Goal: Transaction & Acquisition: Purchase product/service

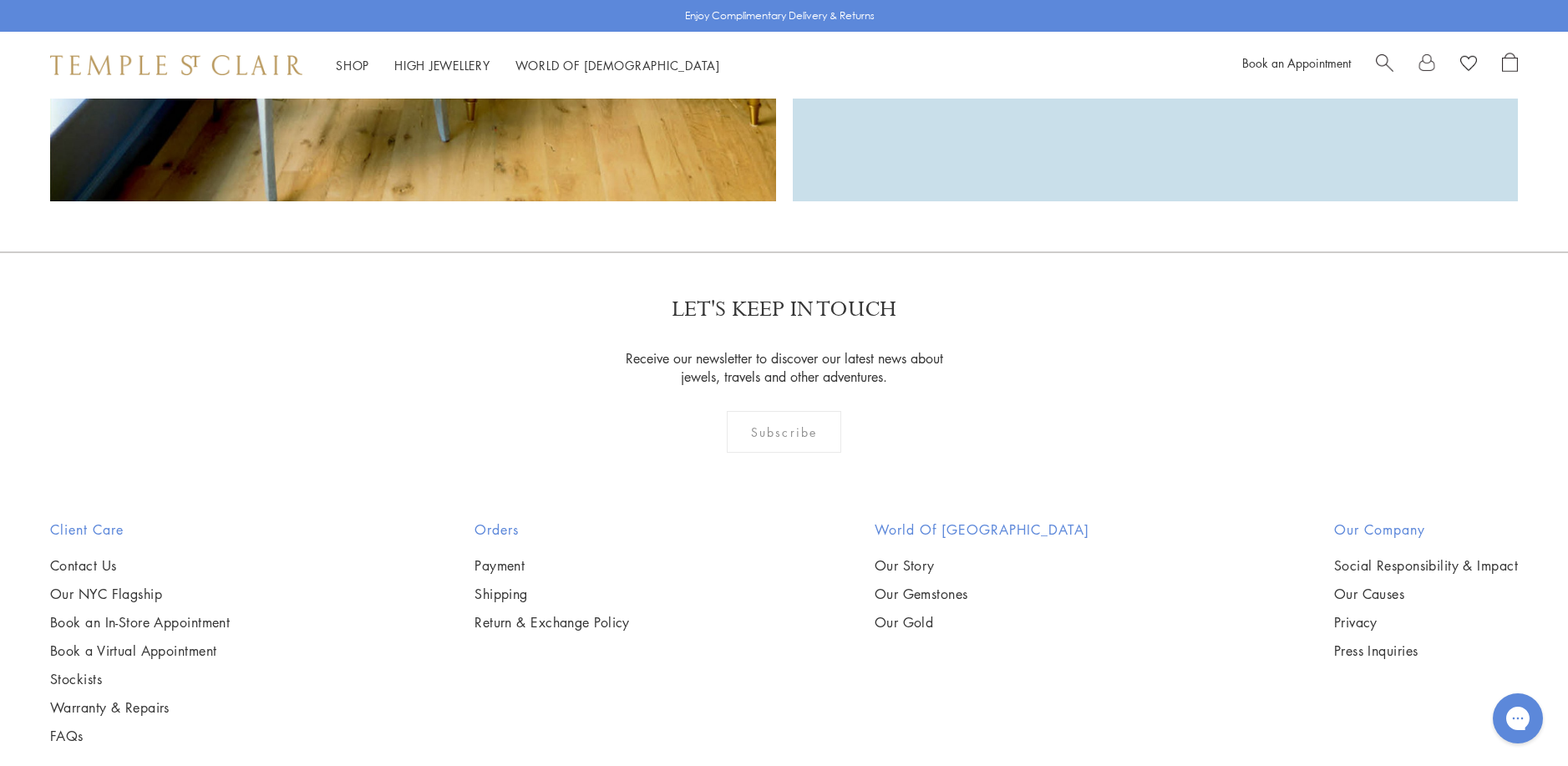
scroll to position [5344, 0]
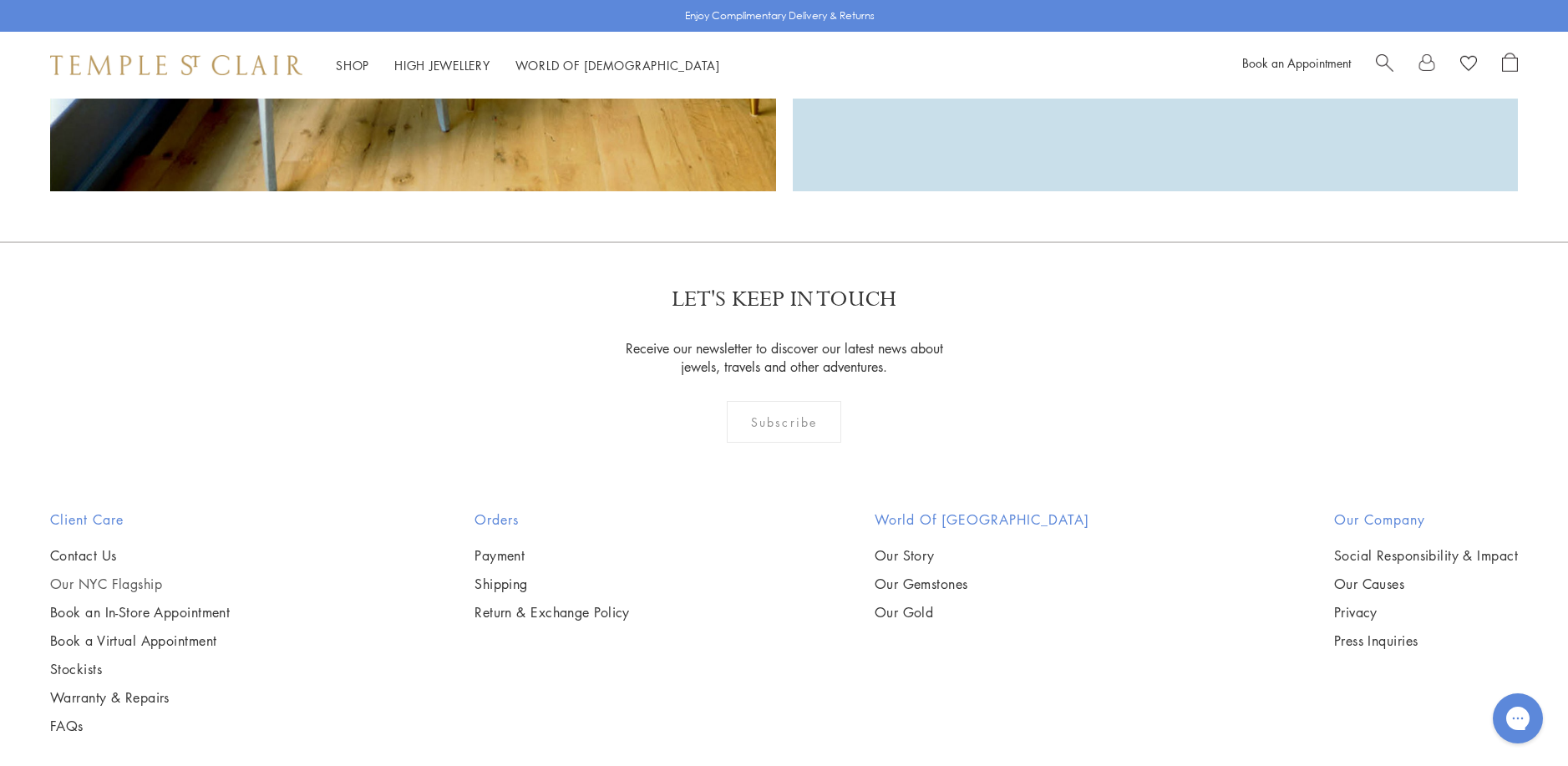
click at [117, 575] on link "Our NYC Flagship" at bounding box center [140, 583] width 179 height 18
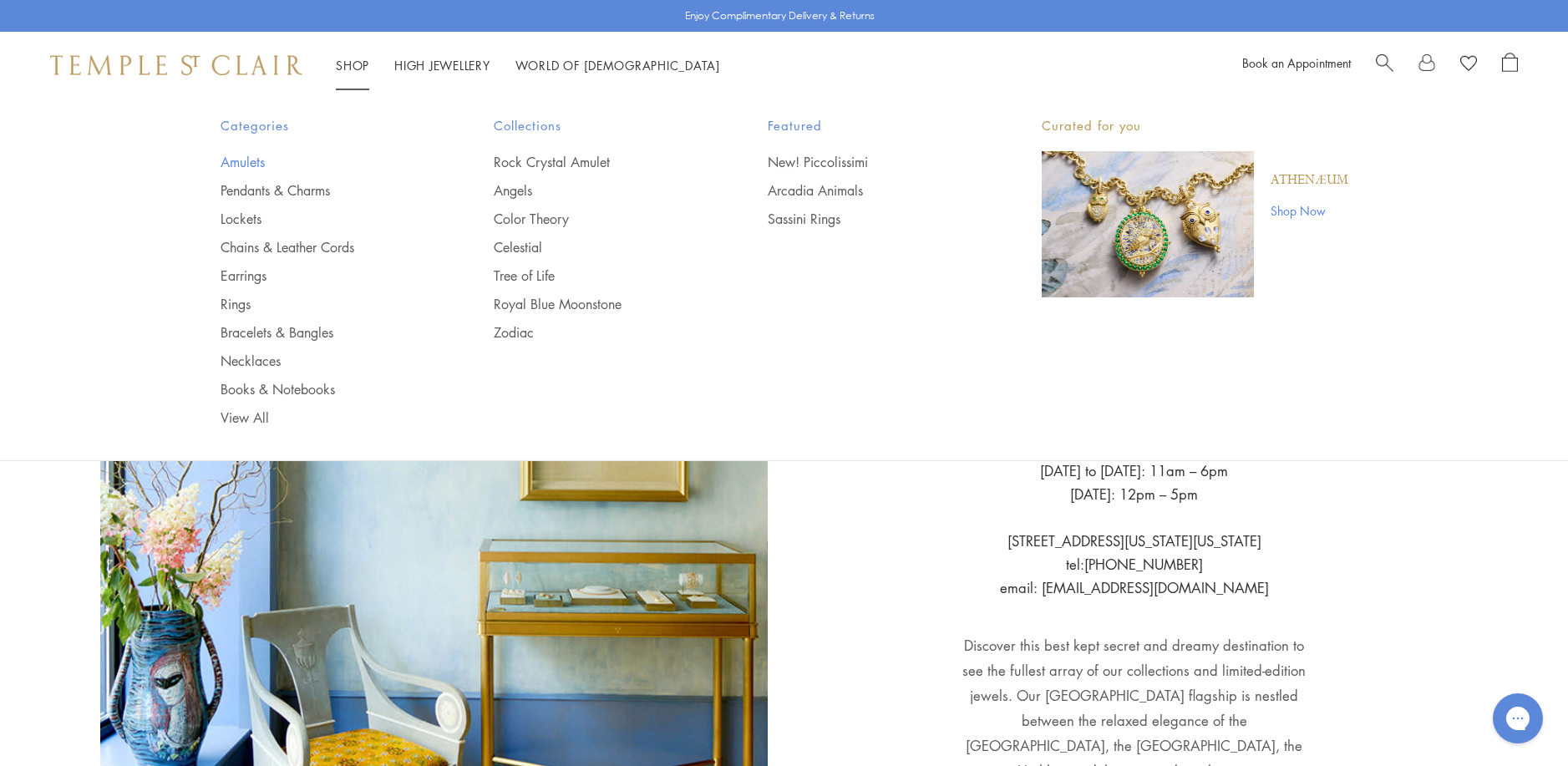
click at [250, 166] on link "Amulets" at bounding box center [324, 162] width 207 height 18
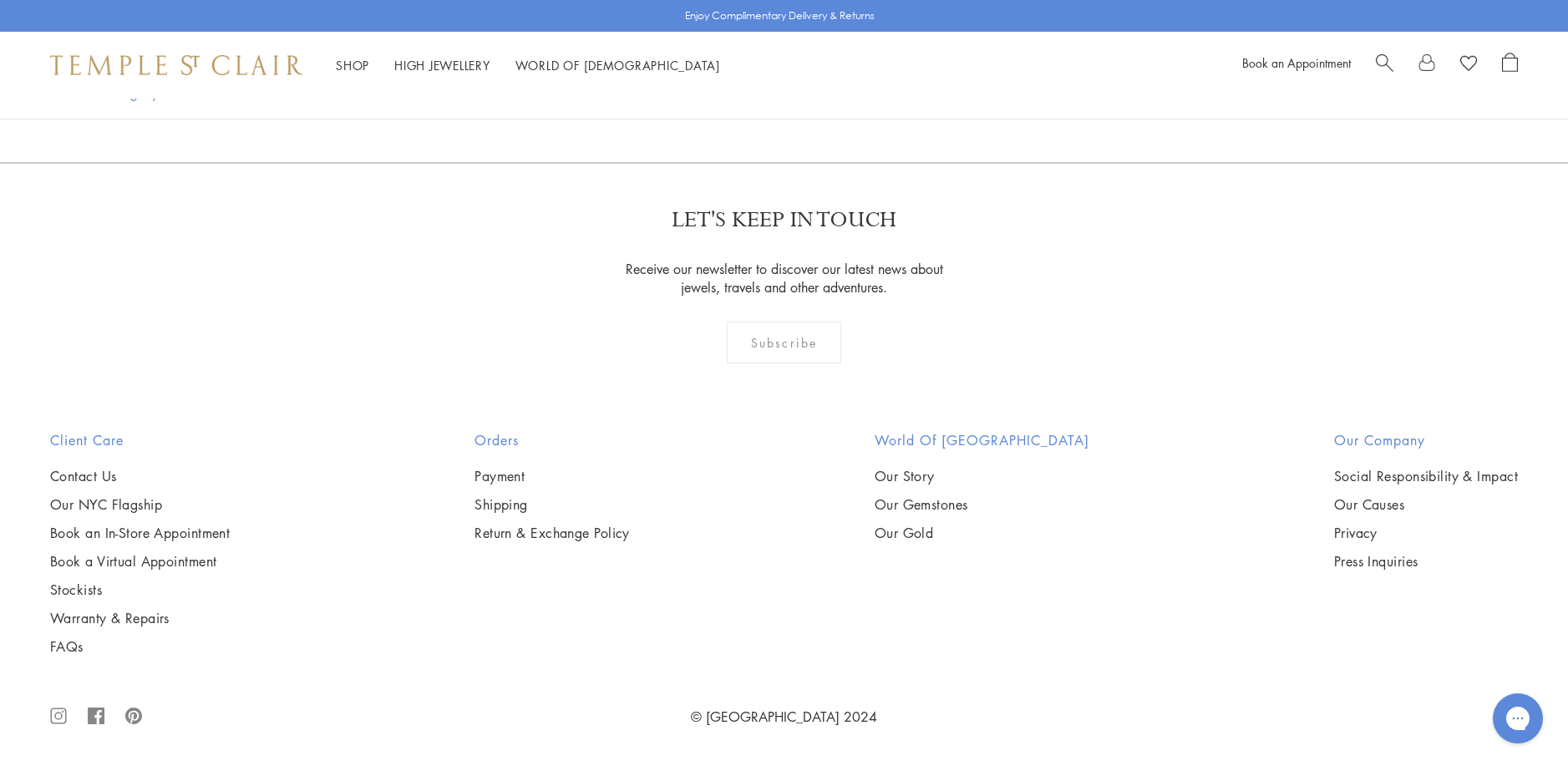
scroll to position [3758, 0]
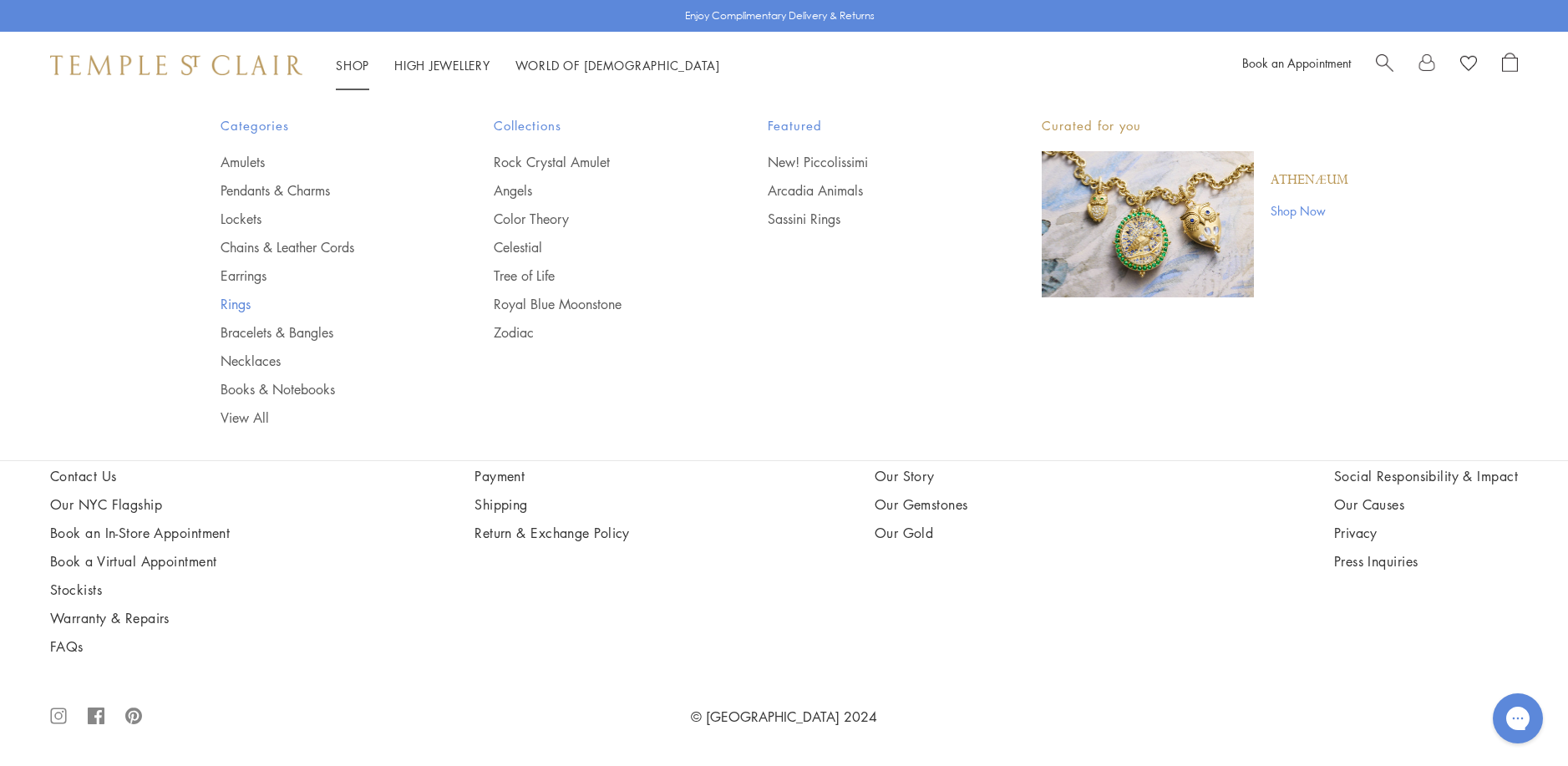
click at [240, 305] on link "Rings" at bounding box center [324, 303] width 207 height 18
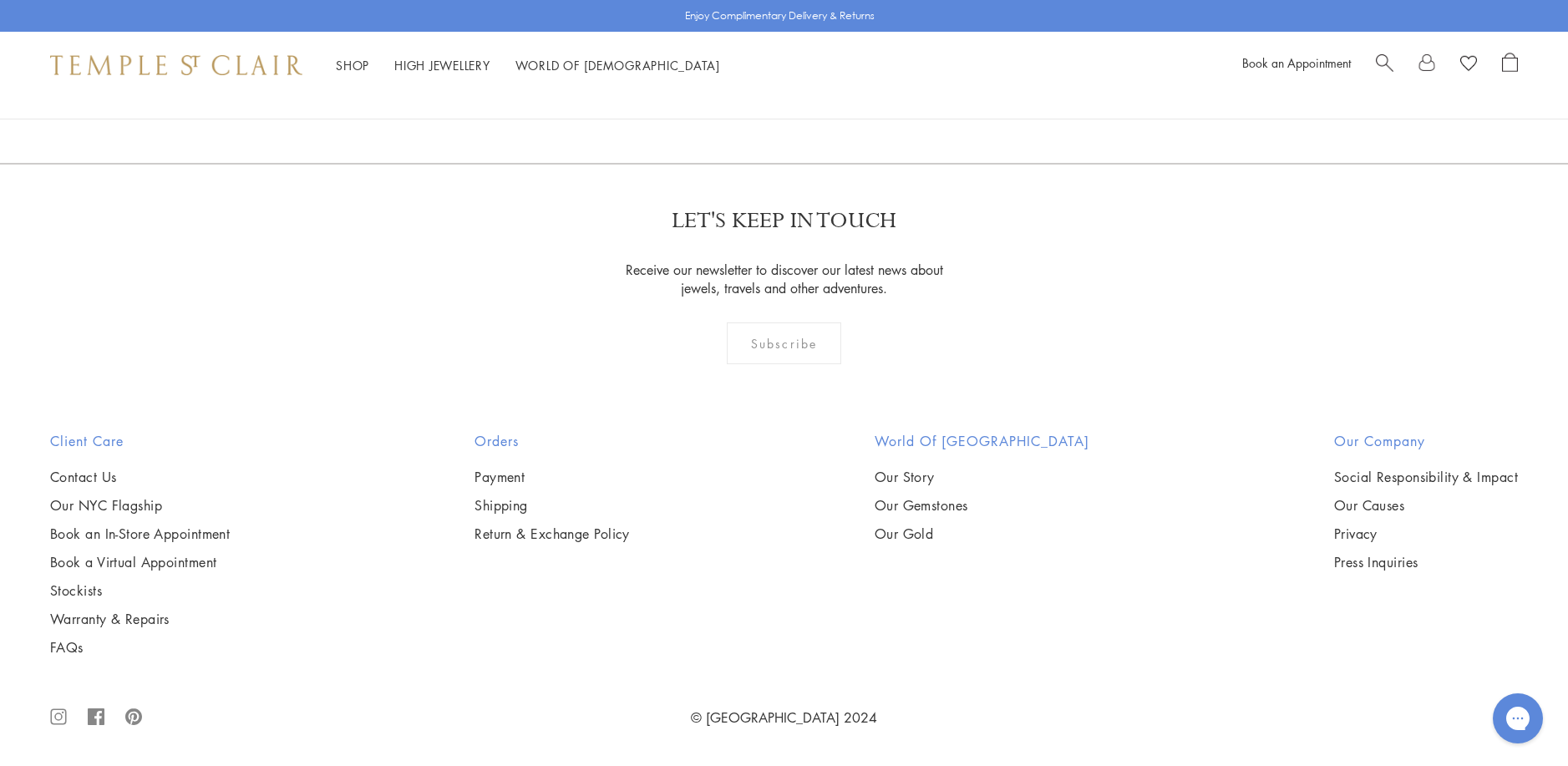
scroll to position [4926, 0]
click at [0, 0] on img at bounding box center [0, 0] width 0 height 0
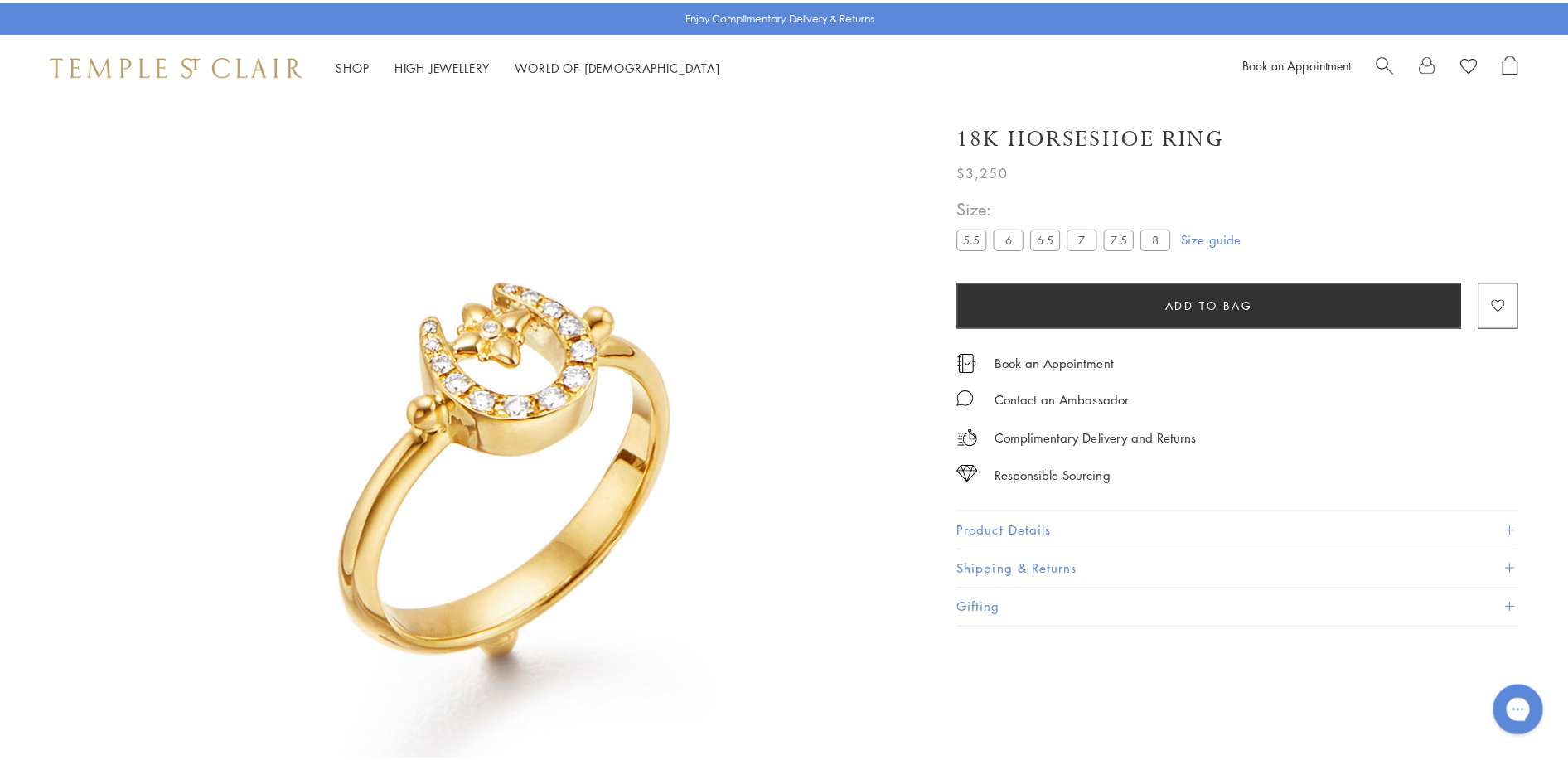
scroll to position [97, 0]
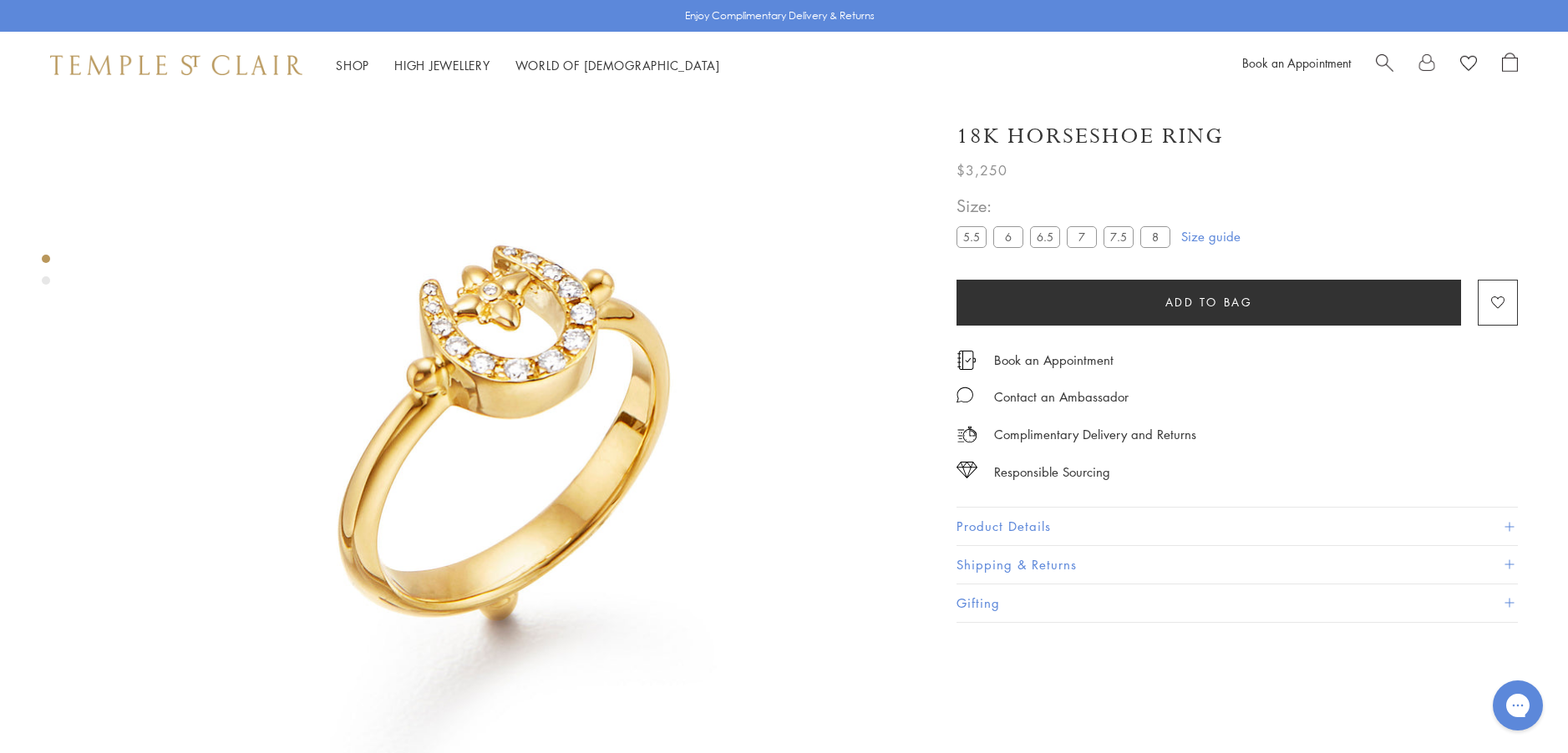
click at [1225, 240] on link "Size guide" at bounding box center [1211, 236] width 59 height 17
click at [1206, 240] on link "Size guide" at bounding box center [1211, 236] width 59 height 17
click at [1153, 242] on label "8" at bounding box center [1155, 237] width 30 height 21
click at [1157, 297] on button "Add to bag" at bounding box center [1209, 303] width 504 height 46
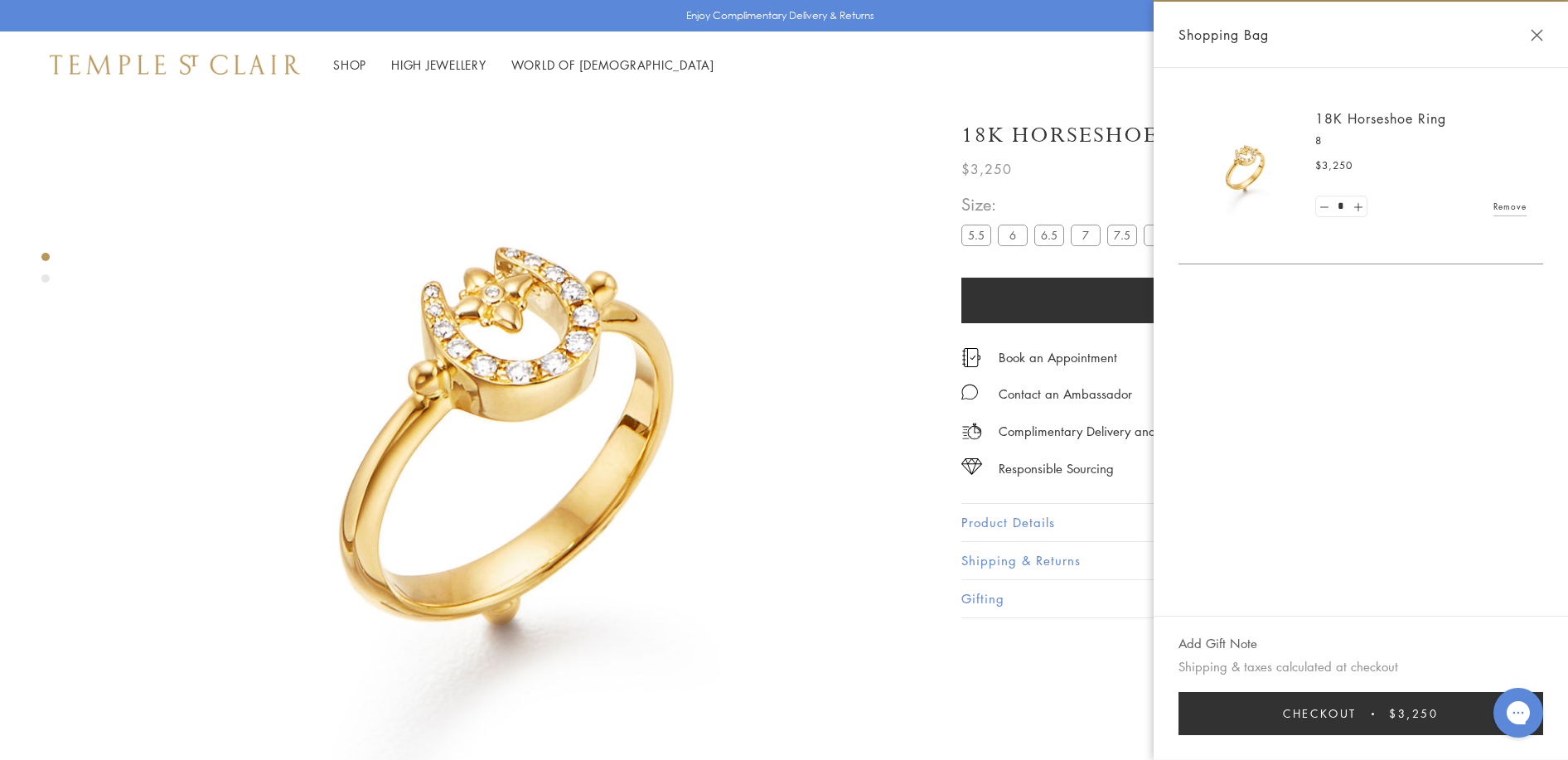
click at [1307, 715] on span "Checkout" at bounding box center [1319, 713] width 73 height 18
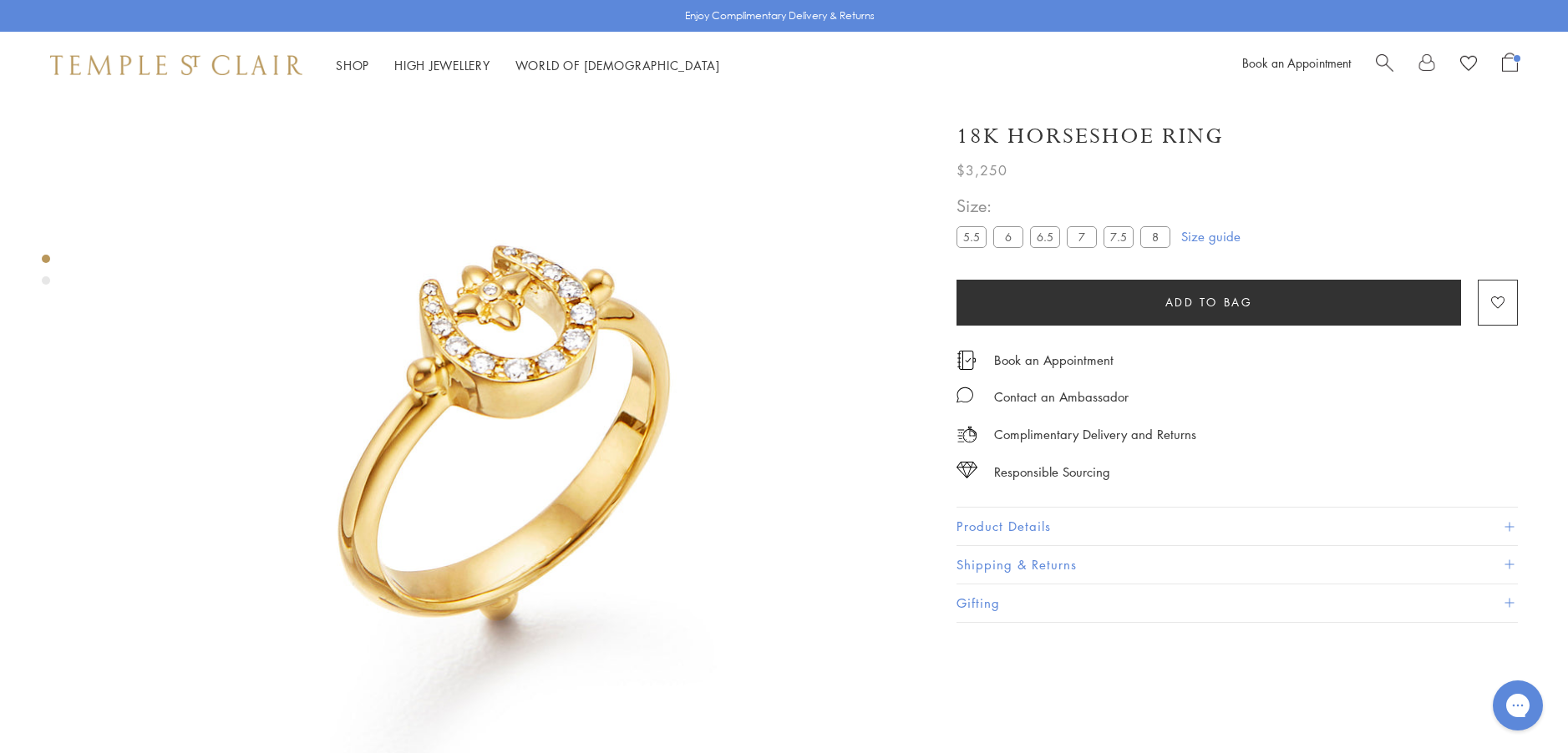
click at [1516, 62] on span "Open Shopping Bag" at bounding box center [1510, 63] width 16 height 19
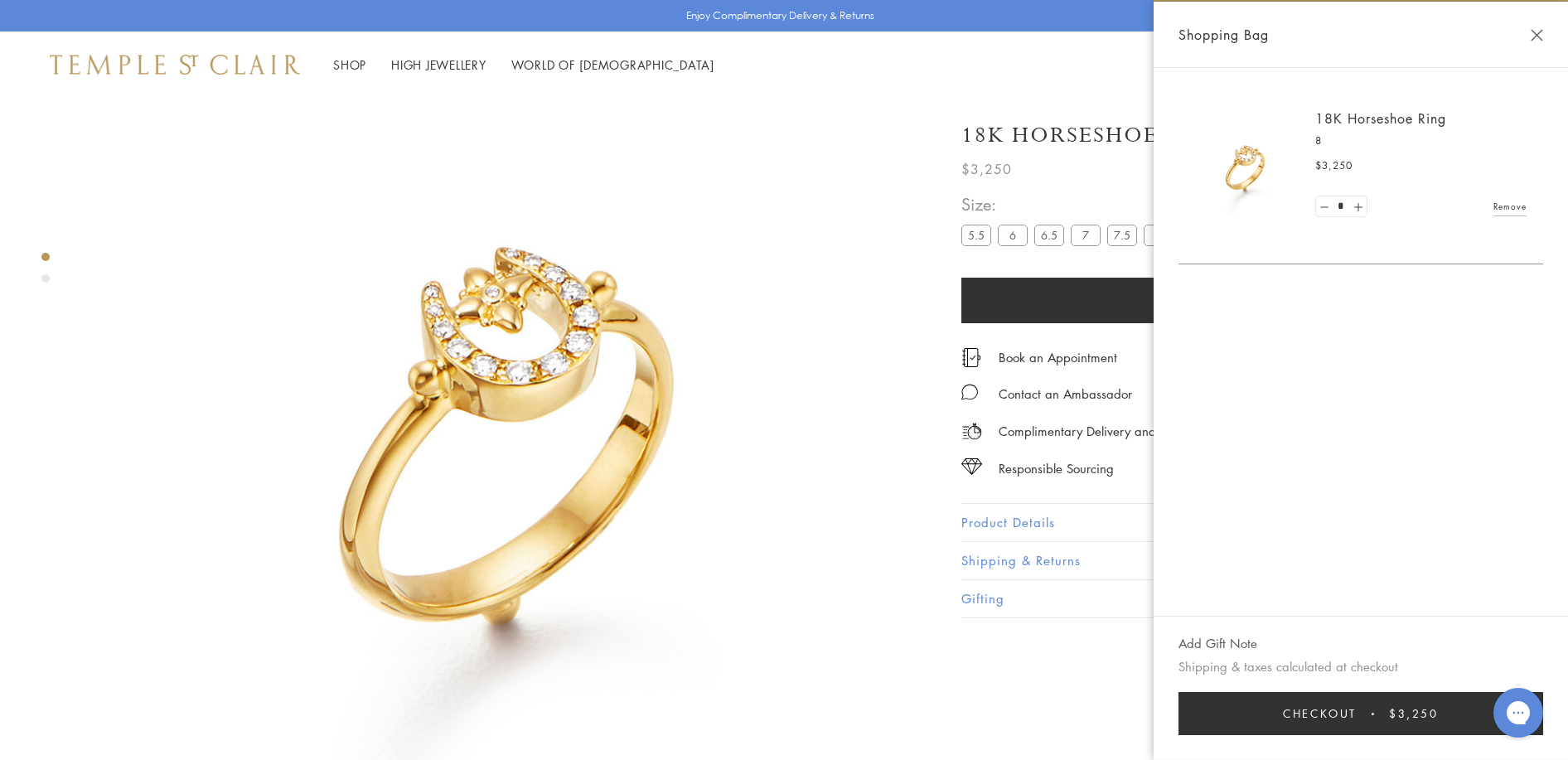
click at [1512, 206] on link "Remove" at bounding box center [1510, 206] width 33 height 18
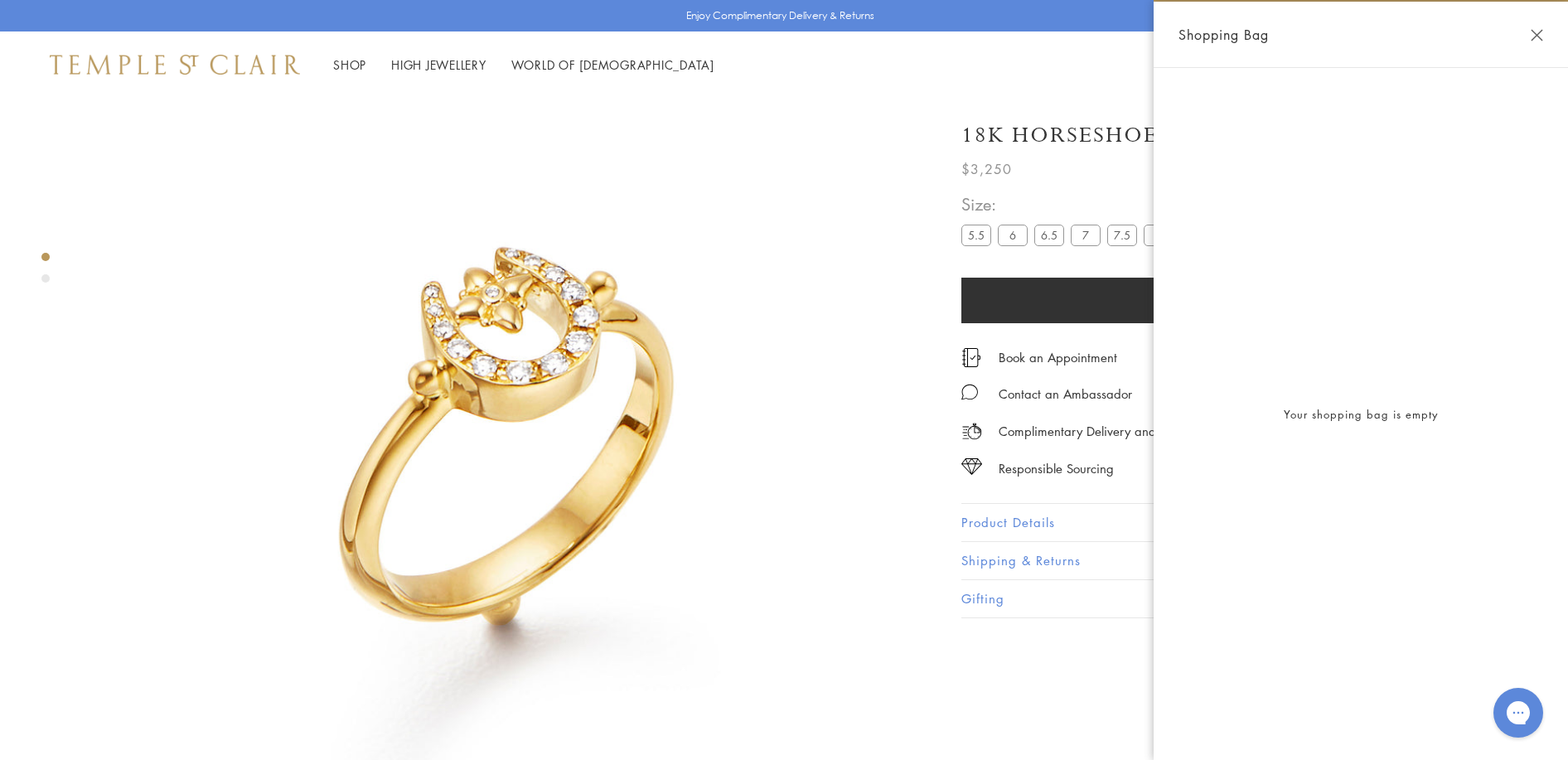
click at [1538, 37] on button "Close Shopping Bag" at bounding box center [1537, 35] width 12 height 12
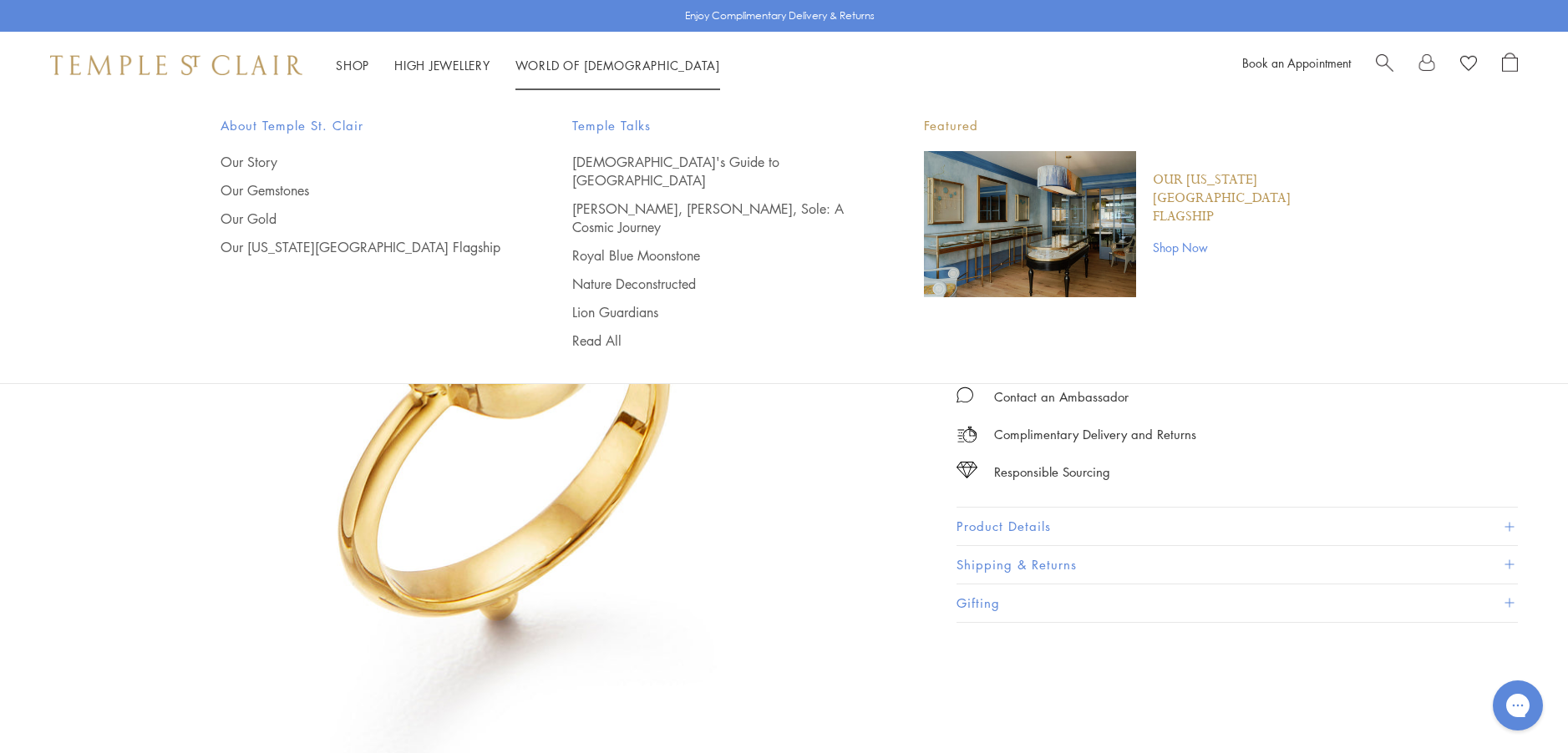
click at [1168, 238] on link "Shop Now" at bounding box center [1250, 247] width 196 height 18
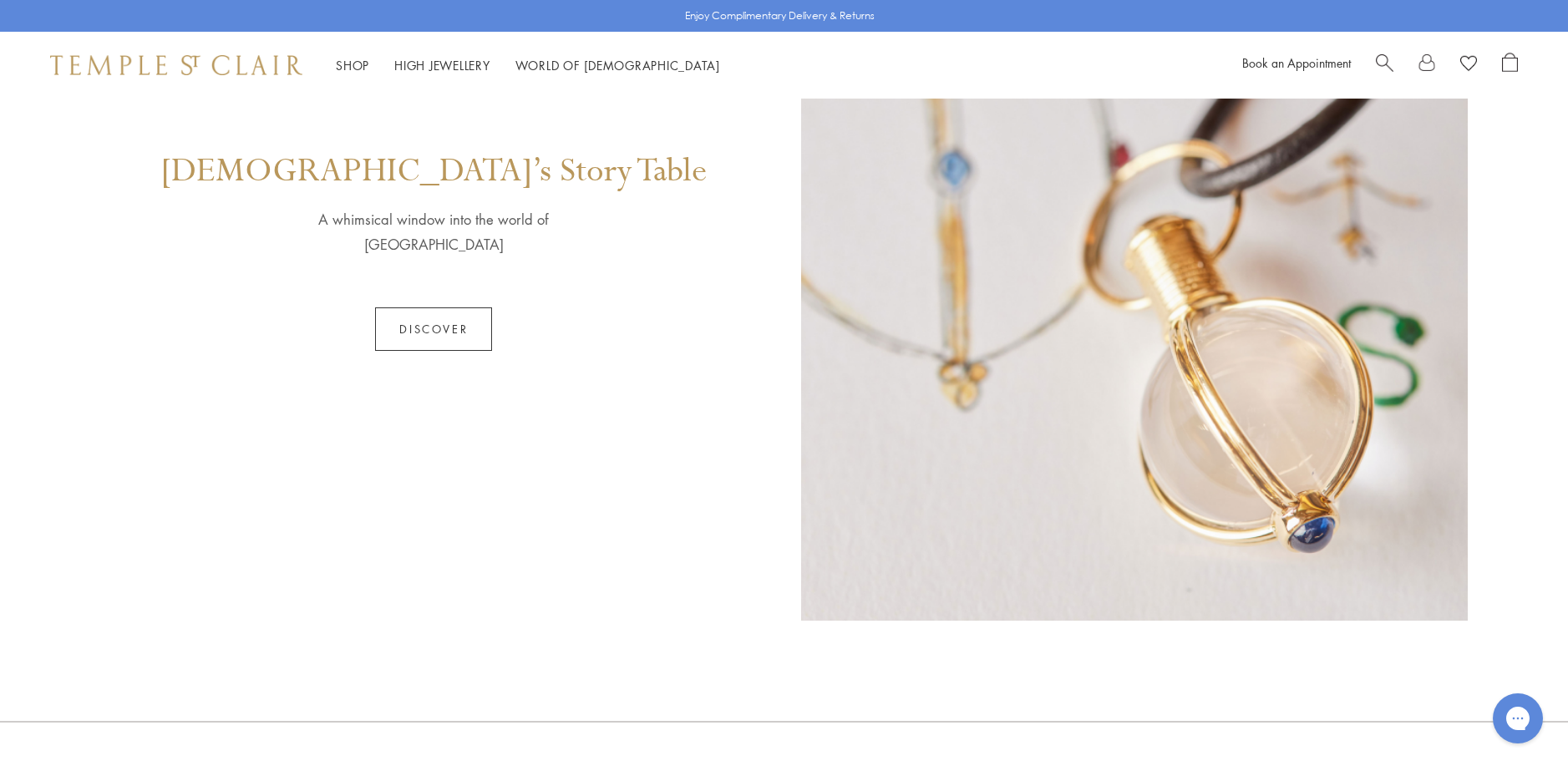
scroll to position [1067, 0]
